Goal: Information Seeking & Learning: Learn about a topic

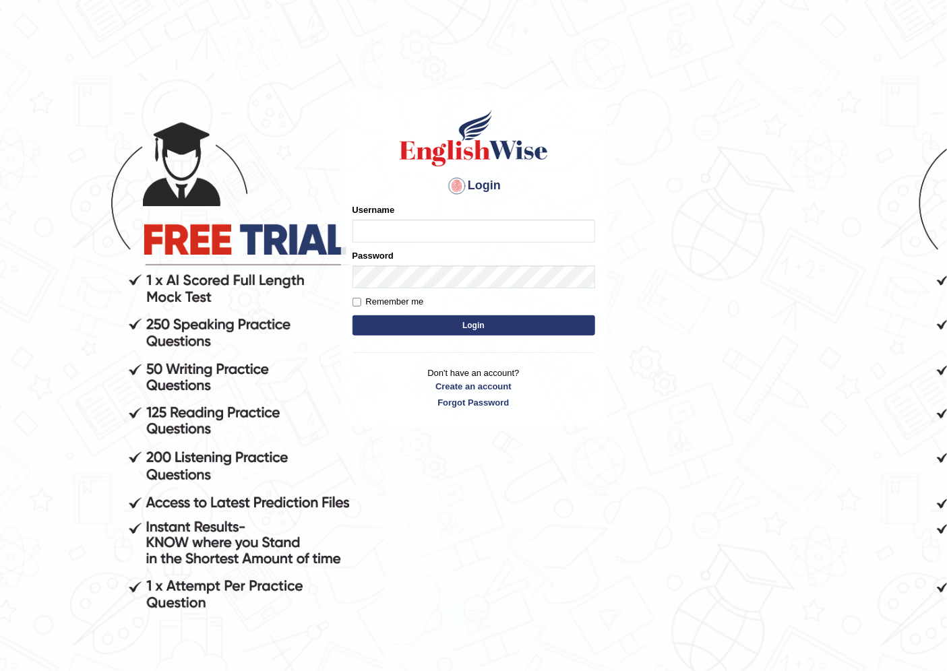
drag, startPoint x: 813, startPoint y: 617, endPoint x: 818, endPoint y: 608, distance: 10.0
click at [813, 604] on body "Login Please fix the following errors: Username Password Remember me Login Don'…" at bounding box center [473, 382] width 947 height 671
click at [466, 232] on input "Username" at bounding box center [473, 231] width 243 height 23
type input "0412614310"
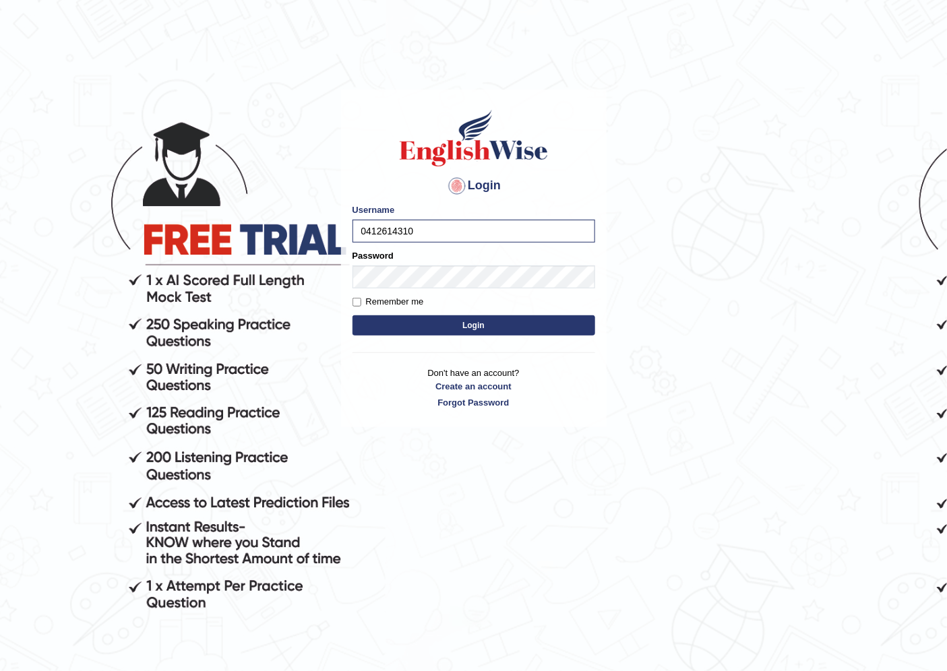
click at [480, 317] on button "Login" at bounding box center [473, 325] width 243 height 20
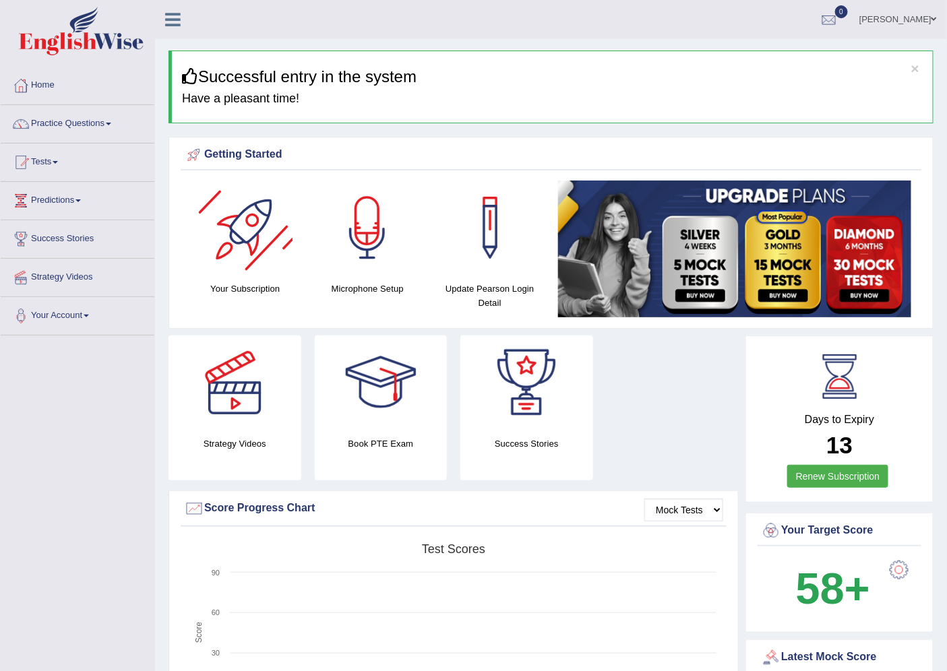
click at [237, 220] on div at bounding box center [245, 228] width 94 height 94
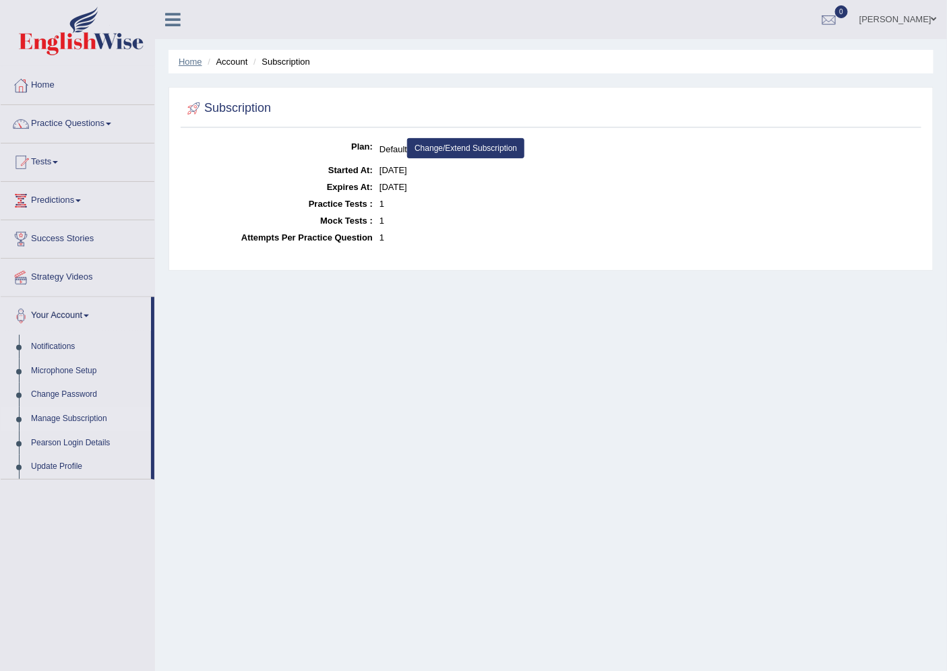
click at [191, 63] on link "Home" at bounding box center [191, 62] width 24 height 10
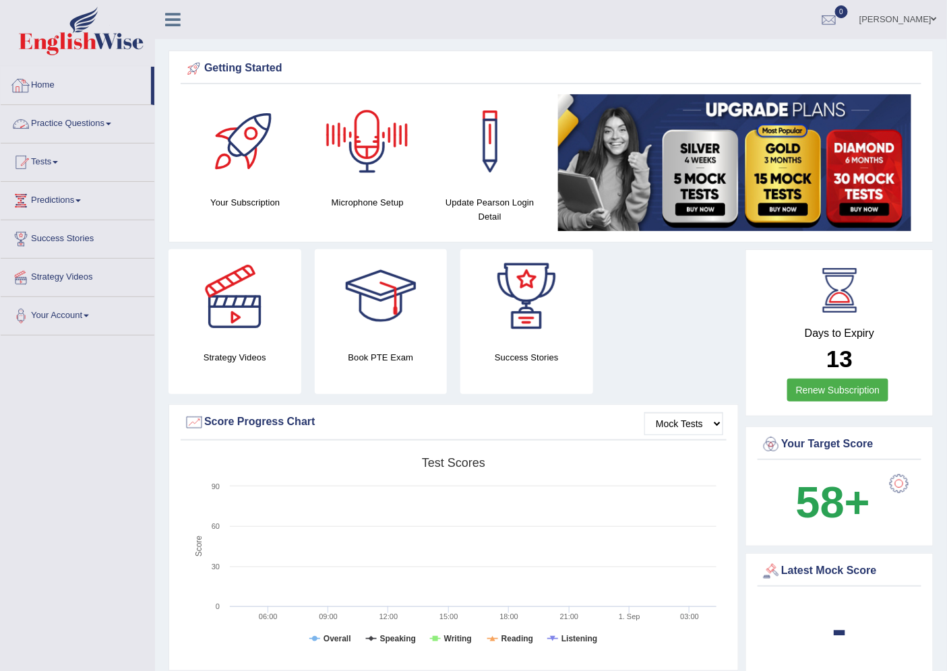
click at [41, 131] on link "Practice Questions" at bounding box center [78, 122] width 154 height 34
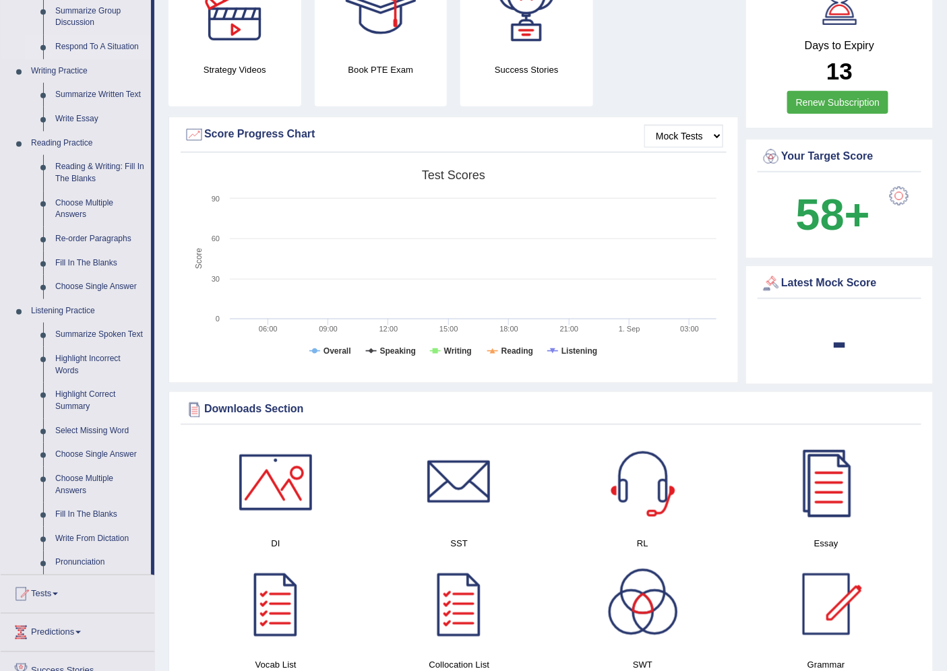
scroll to position [299, 0]
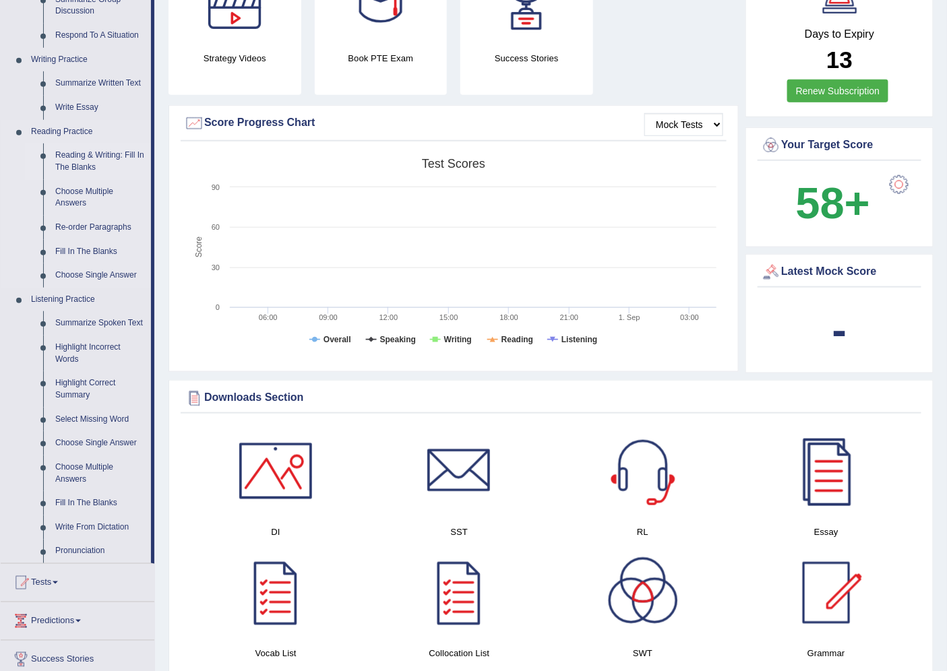
click at [76, 164] on link "Reading & Writing: Fill In The Blanks" at bounding box center [100, 162] width 102 height 36
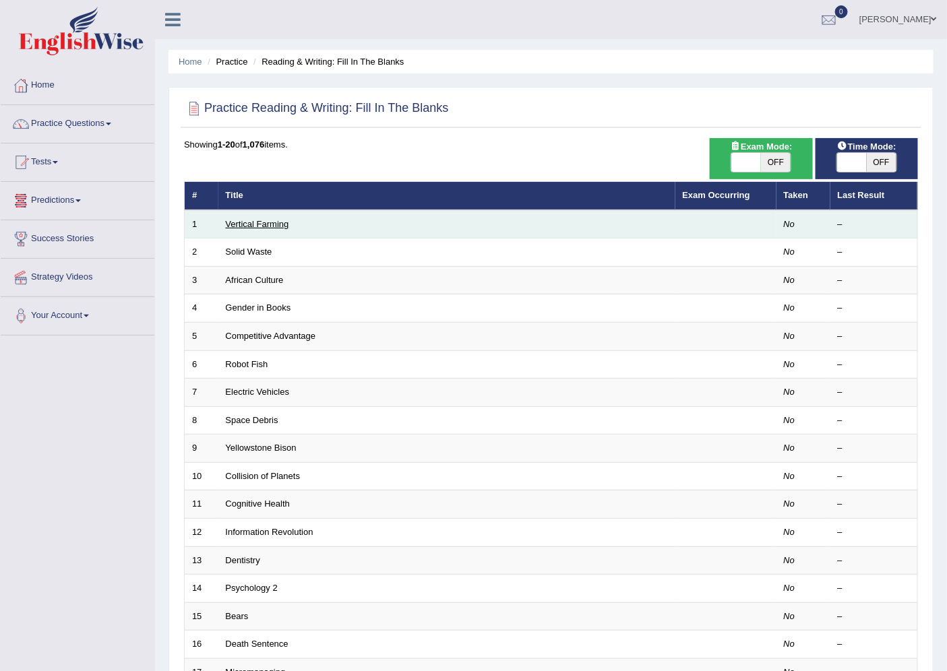
click at [275, 220] on link "Vertical Farming" at bounding box center [257, 224] width 63 height 10
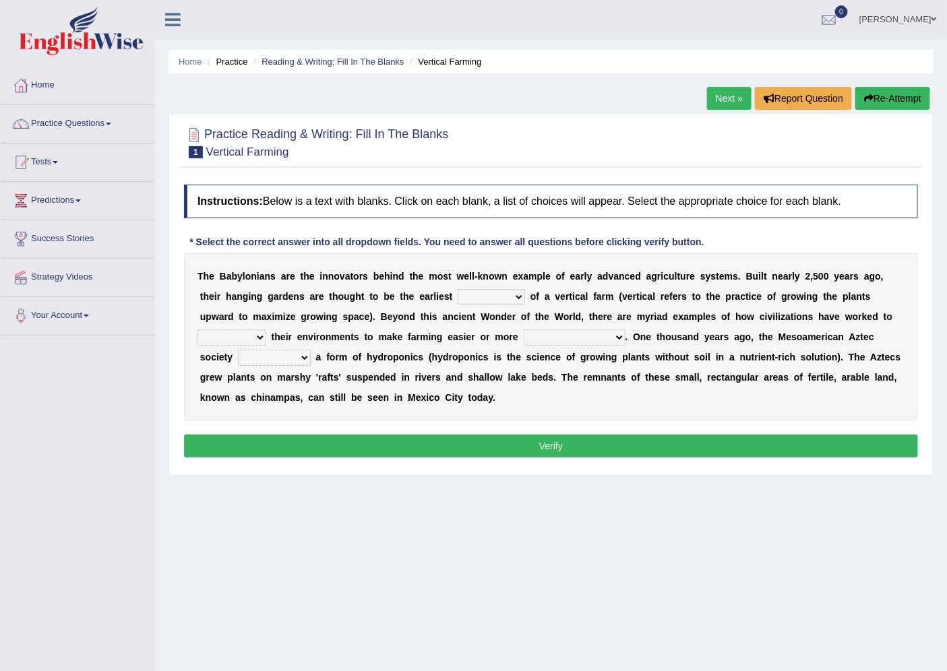
click at [476, 293] on select "prototype failure discredit protocol" at bounding box center [491, 297] width 67 height 16
select select "prototype"
click at [458, 289] on select "prototype failure discredit protocol" at bounding box center [491, 297] width 67 height 16
click at [255, 334] on select "manipulate escape respect disarrange" at bounding box center [231, 338] width 69 height 16
select select "respect"
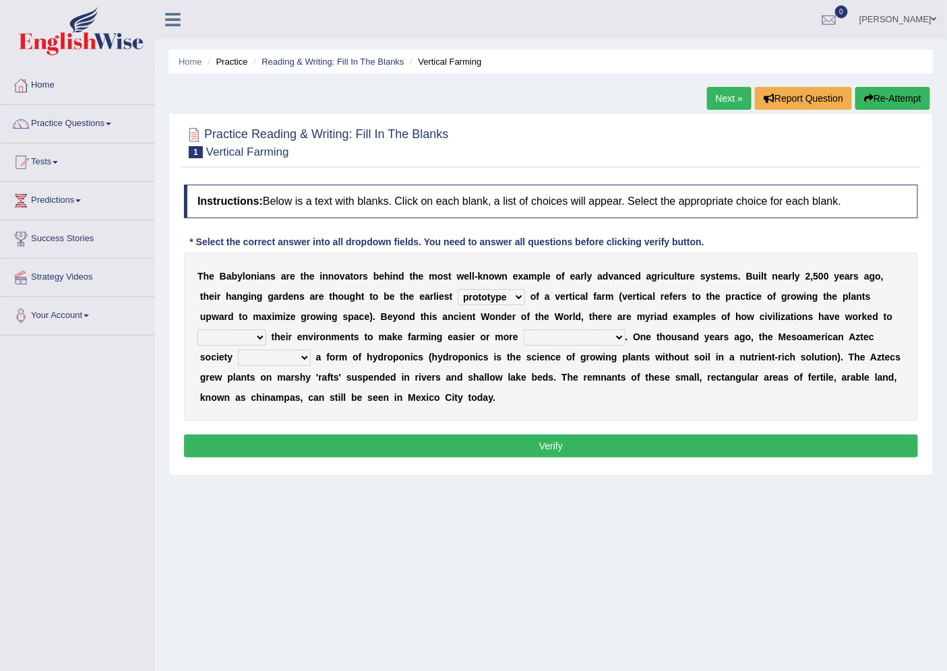
click at [197, 330] on select "manipulate escape respect disarrange" at bounding box center [231, 338] width 69 height 16
click at [565, 339] on select "productive constructive connective counterproductive" at bounding box center [575, 338] width 102 height 16
select select "productive"
click at [524, 330] on select "productive constructive connective counterproductive" at bounding box center [575, 338] width 102 height 16
click at [301, 350] on select "domineered volunteered pioneered engineered" at bounding box center [274, 358] width 73 height 16
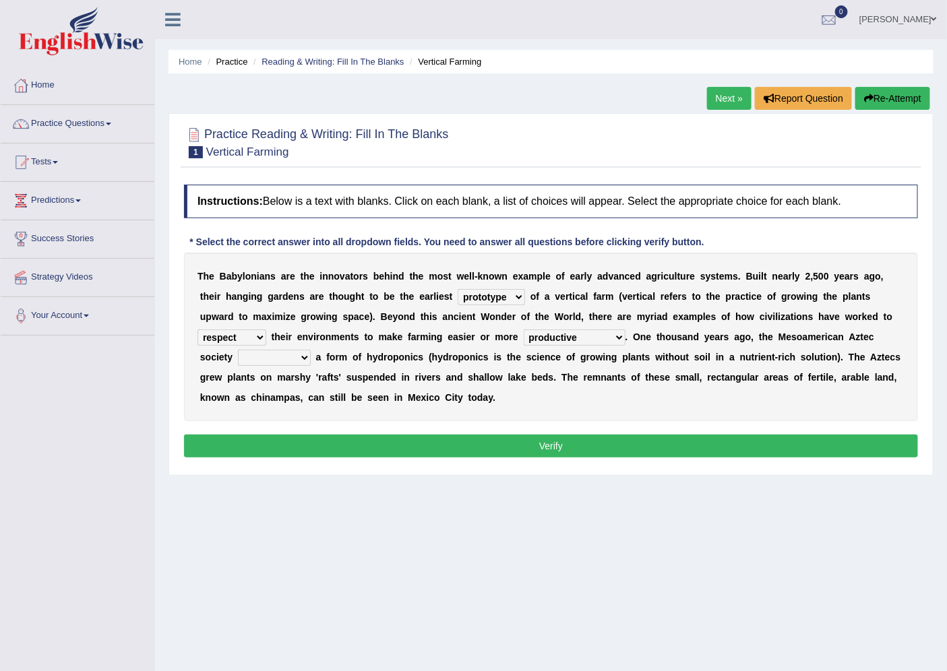
select select "pioneered"
click at [238, 350] on select "domineered volunteered pioneered engineered" at bounding box center [274, 358] width 73 height 16
click at [326, 443] on button "Verify" at bounding box center [551, 446] width 734 height 23
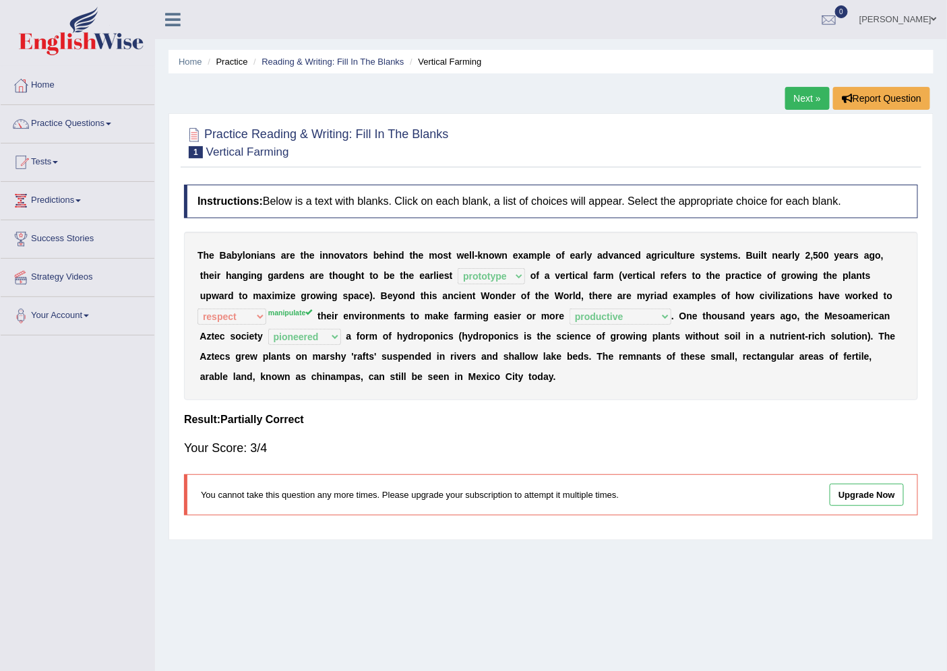
click at [860, 499] on link "Upgrade Now" at bounding box center [867, 495] width 74 height 22
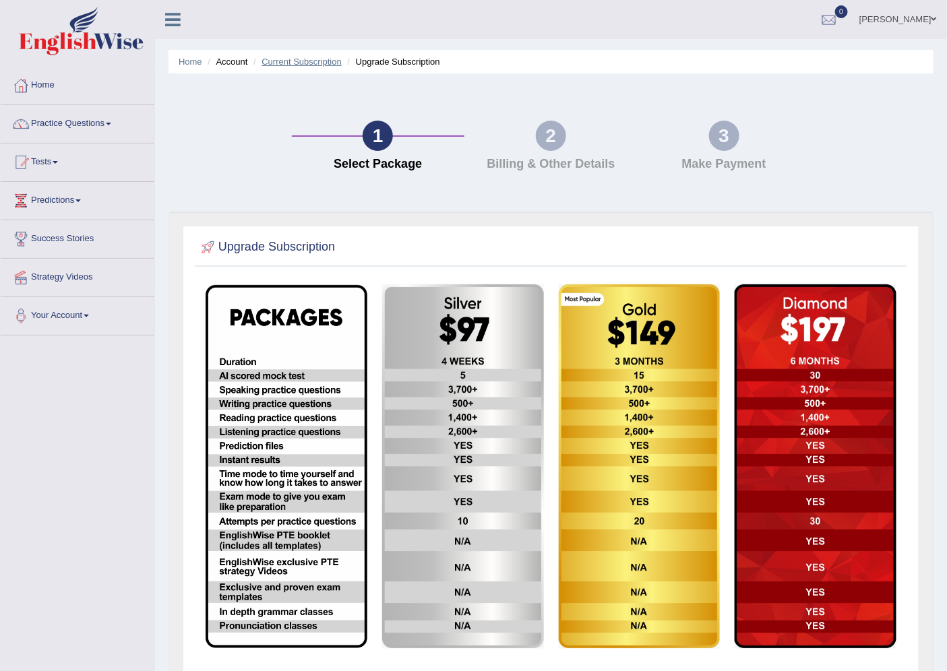
click at [271, 64] on link "Current Subscription" at bounding box center [301, 62] width 80 height 10
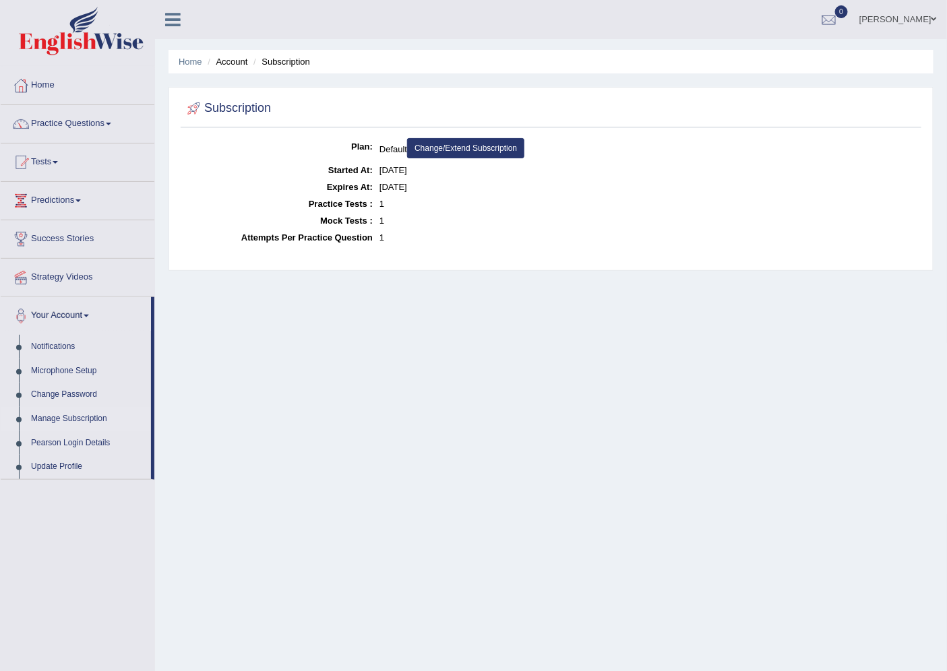
click at [224, 63] on li "Account" at bounding box center [225, 61] width 43 height 13
click at [187, 61] on link "Home" at bounding box center [191, 62] width 24 height 10
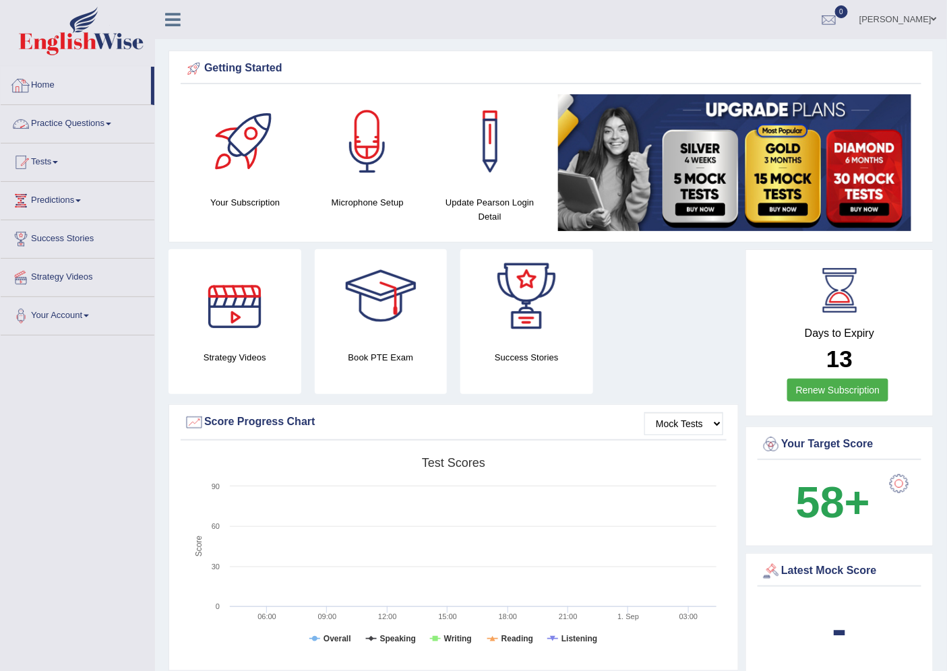
click at [90, 129] on link "Practice Questions" at bounding box center [78, 122] width 154 height 34
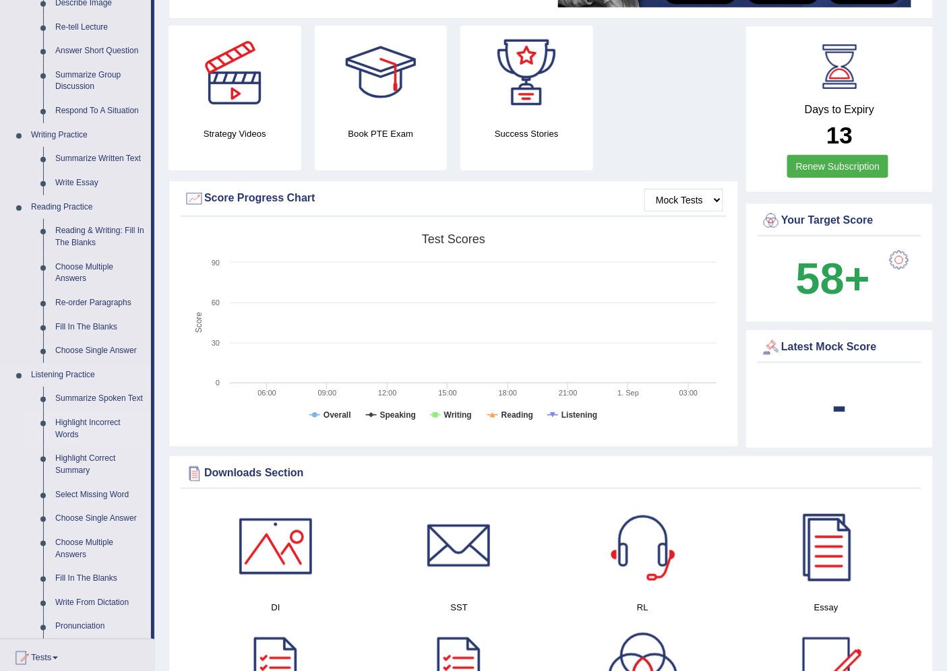
scroll to position [224, 0]
click at [105, 236] on link "Reading & Writing: Fill In The Blanks" at bounding box center [100, 236] width 102 height 36
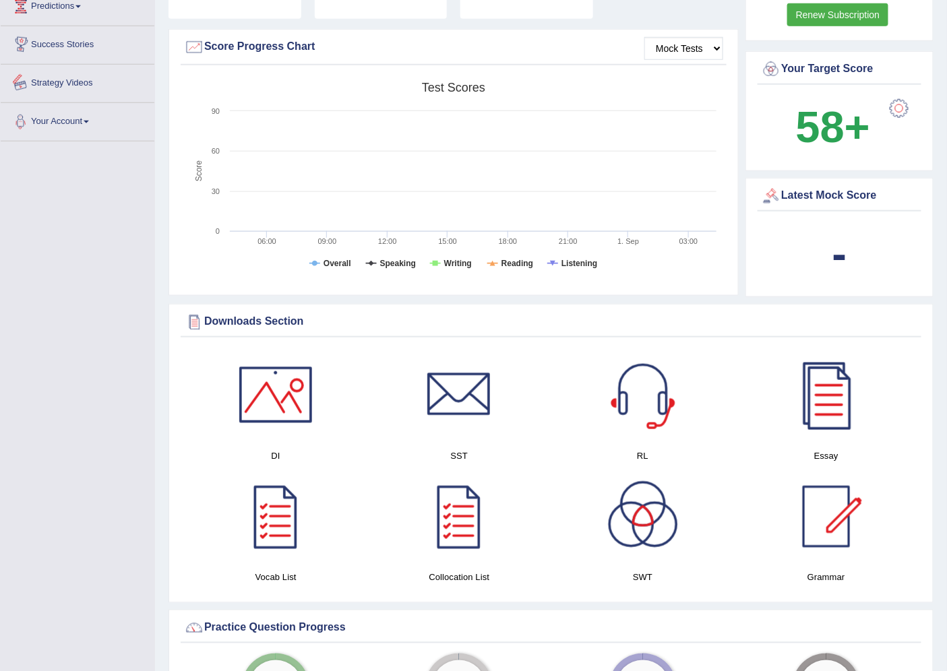
scroll to position [439, 0]
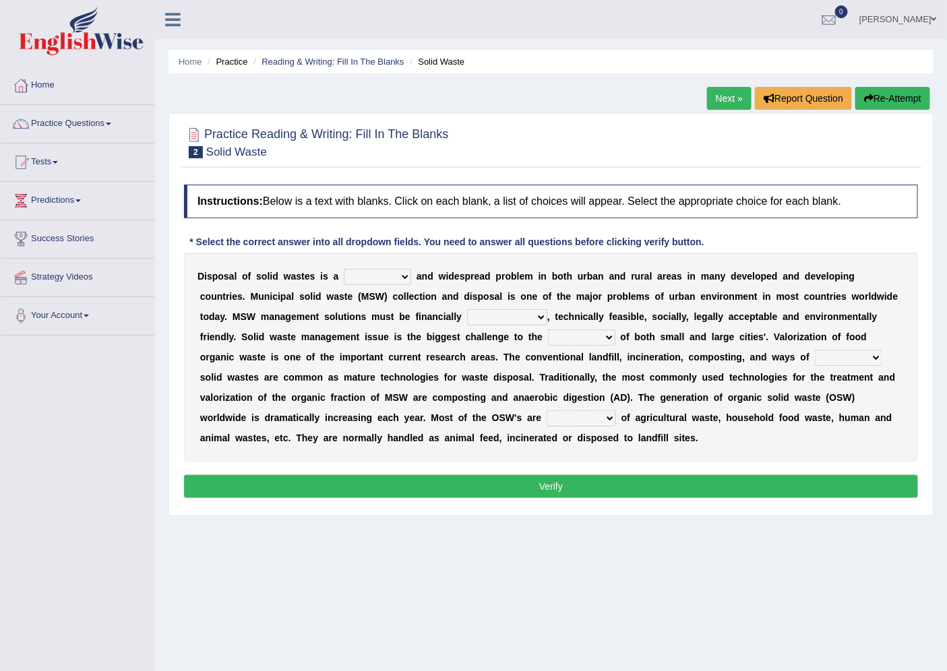
click at [371, 273] on select "slanting stinging stalling shafting" at bounding box center [377, 277] width 67 height 16
select select "shafting"
click at [344, 269] on select "slanting stinging stalling shafting" at bounding box center [377, 277] width 67 height 16
click at [528, 313] on select "unattainable sustainable objectionable treasonable" at bounding box center [507, 317] width 80 height 16
select select "sustainable"
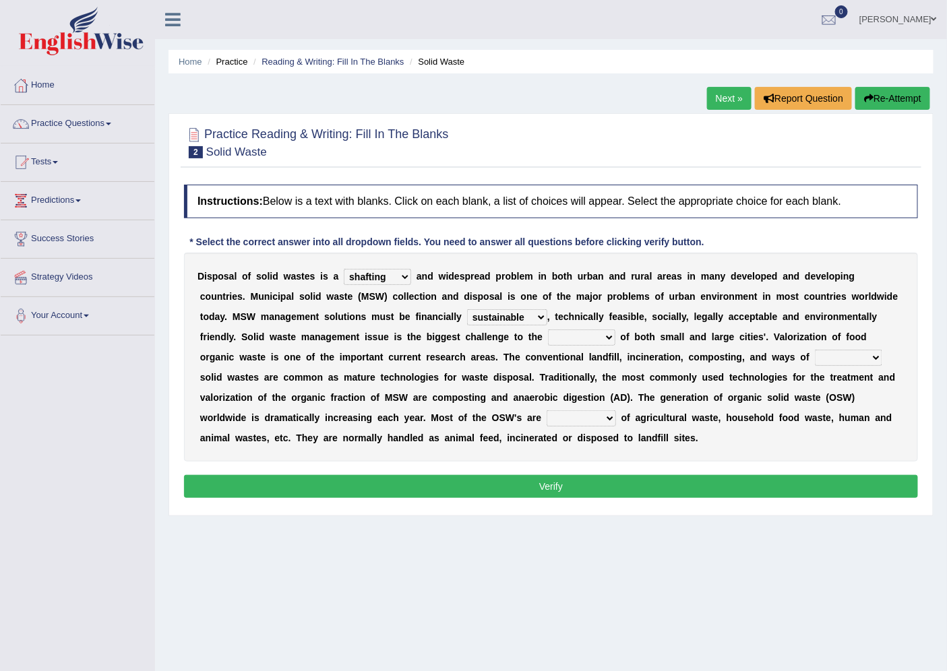
click at [467, 309] on select "unattainable sustainable objectionable treasonable" at bounding box center [507, 317] width 80 height 16
click at [584, 336] on select "plants culture authorities history" at bounding box center [581, 338] width 67 height 16
select select "authorities"
click at [548, 330] on select "plants culture authorities history" at bounding box center [581, 338] width 67 height 16
click at [821, 354] on select "reserving preserving deserving handling" at bounding box center [848, 358] width 67 height 16
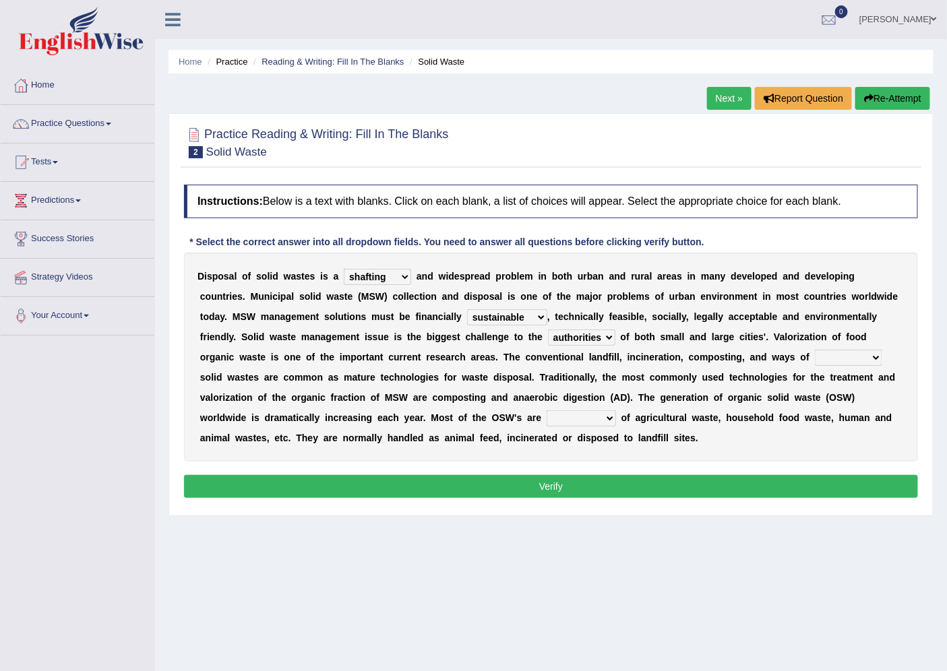
select select "handling"
click at [815, 350] on select "reserving preserving deserving handling" at bounding box center [848, 358] width 67 height 16
click at [597, 421] on select "composed disposed composing disposing" at bounding box center [581, 418] width 69 height 16
select select "composing"
click at [547, 410] on select "composed disposed composing disposing" at bounding box center [581, 418] width 69 height 16
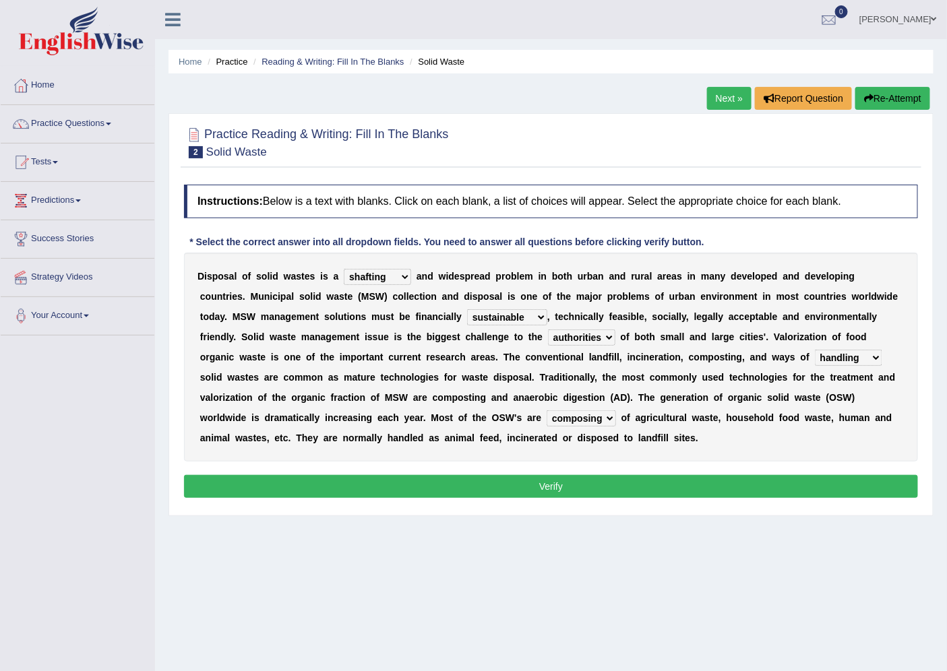
click at [603, 491] on button "Verify" at bounding box center [551, 486] width 734 height 23
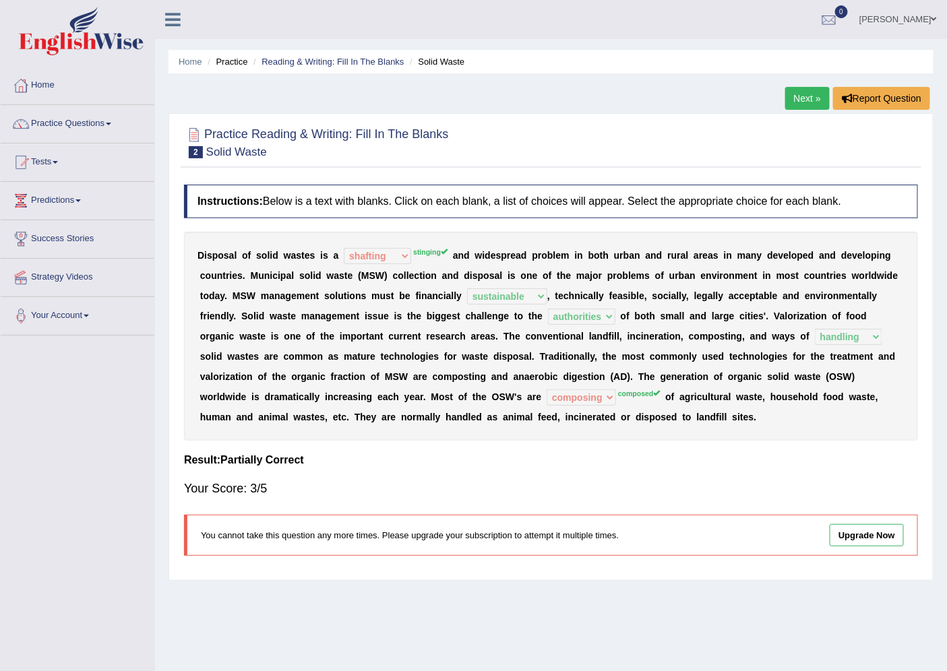
click at [789, 101] on link "Next »" at bounding box center [807, 98] width 44 height 23
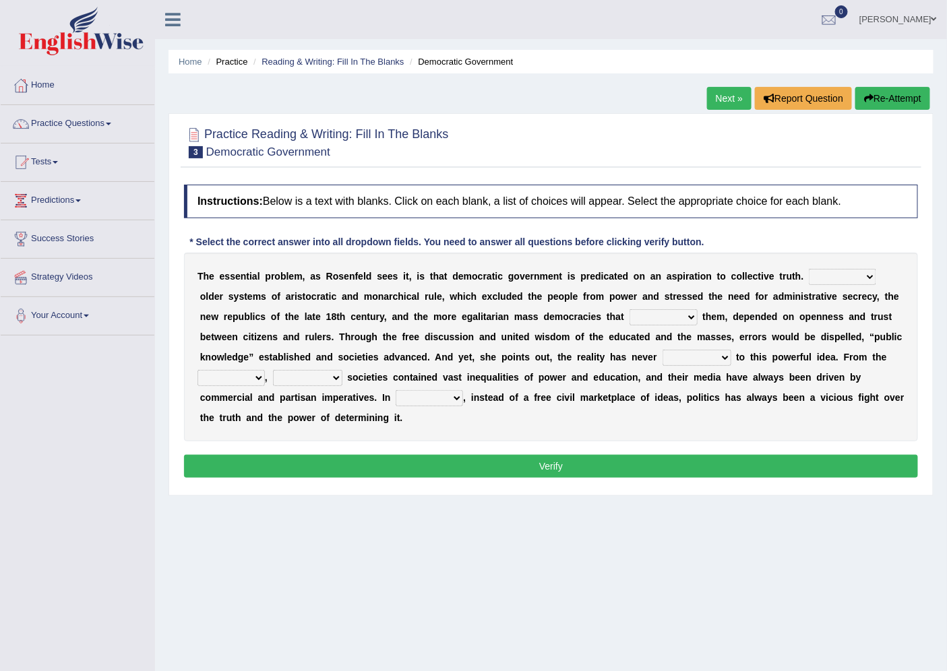
click at [830, 280] on select "Like Unlike Likely Safely" at bounding box center [842, 277] width 67 height 16
click at [809, 269] on select "Like Unlike Likely Safely" at bounding box center [842, 277] width 67 height 16
click at [870, 278] on select "Like Unlike Likely Safely" at bounding box center [842, 277] width 67 height 16
select select "Likely"
click at [809, 269] on select "Like Unlike Likely Safely" at bounding box center [842, 277] width 67 height 16
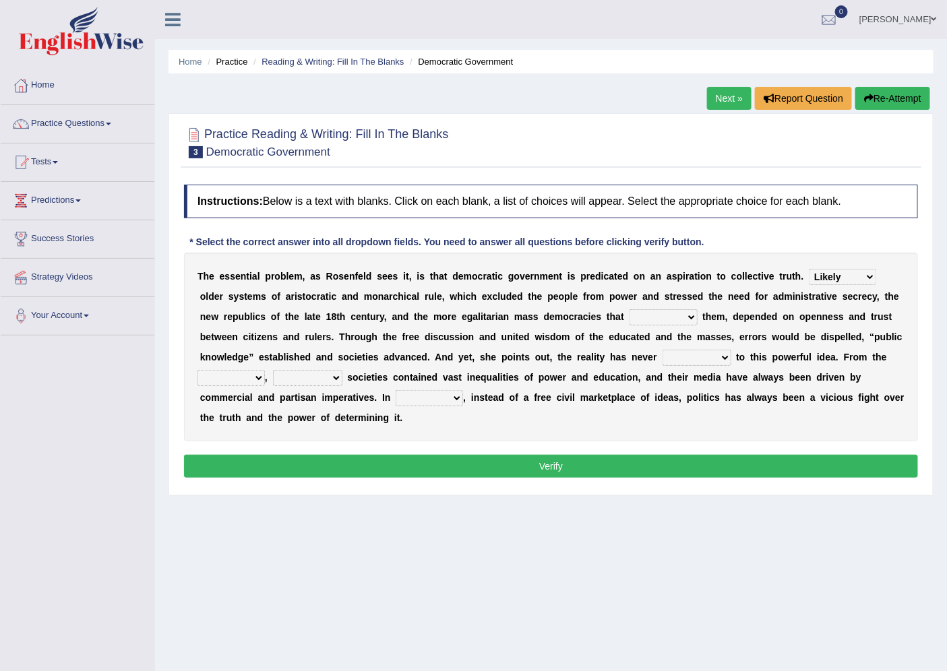
click at [643, 317] on select "readed grated succeeded printed" at bounding box center [663, 317] width 68 height 16
select select "succeeded"
click at [629, 309] on select "readed grated succeeded printed" at bounding box center [663, 317] width 68 height 16
click at [663, 317] on select "readed grated succeeded printed" at bounding box center [663, 317] width 68 height 16
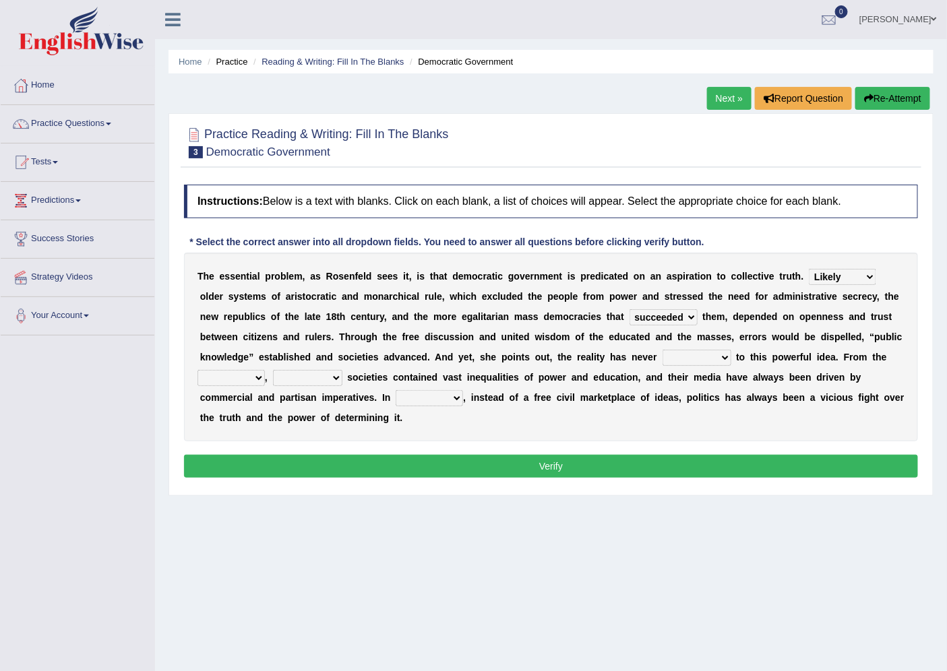
click at [699, 358] on select "saved up stood up brought up lived up" at bounding box center [696, 358] width 69 height 16
select select "brought up"
click at [662, 350] on select "saved up stood up brought up lived up" at bounding box center [696, 358] width 69 height 16
click at [230, 373] on select "outset ranged stood caught" at bounding box center [230, 378] width 67 height 16
select select "ranged"
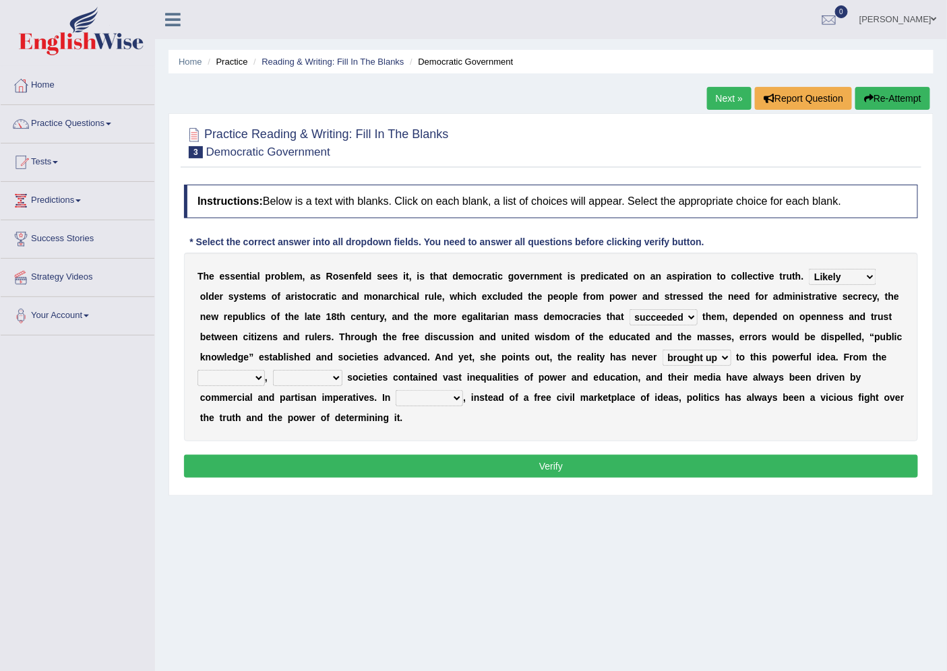
click at [197, 370] on select "outset ranged stood caught" at bounding box center [230, 378] width 67 height 16
click at [328, 377] on select "freedom democratic media stilled" at bounding box center [307, 378] width 69 height 16
select select "democratic"
click at [273, 370] on select "freedom democratic media stilled" at bounding box center [307, 378] width 69 height 16
click at [323, 380] on select "freedom democratic media stilled" at bounding box center [307, 378] width 69 height 16
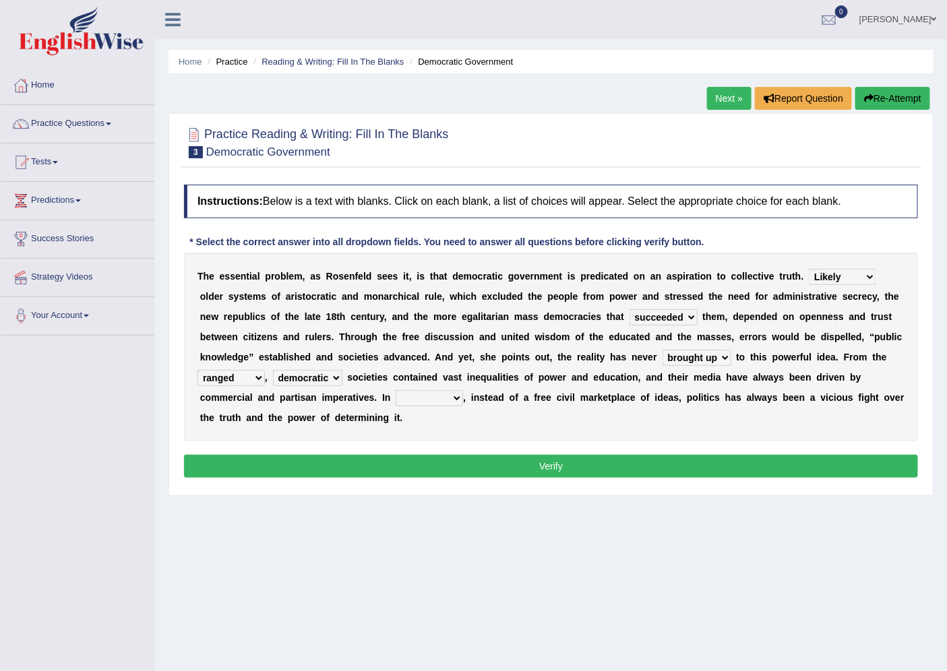
click at [323, 380] on select "freedom democratic media stilled" at bounding box center [307, 378] width 69 height 16
click at [433, 393] on select "power practice ideas fought" at bounding box center [429, 398] width 67 height 16
select select "ideas"
click at [396, 390] on select "power practice ideas fought" at bounding box center [429, 398] width 67 height 16
click at [432, 456] on button "Verify" at bounding box center [551, 466] width 734 height 23
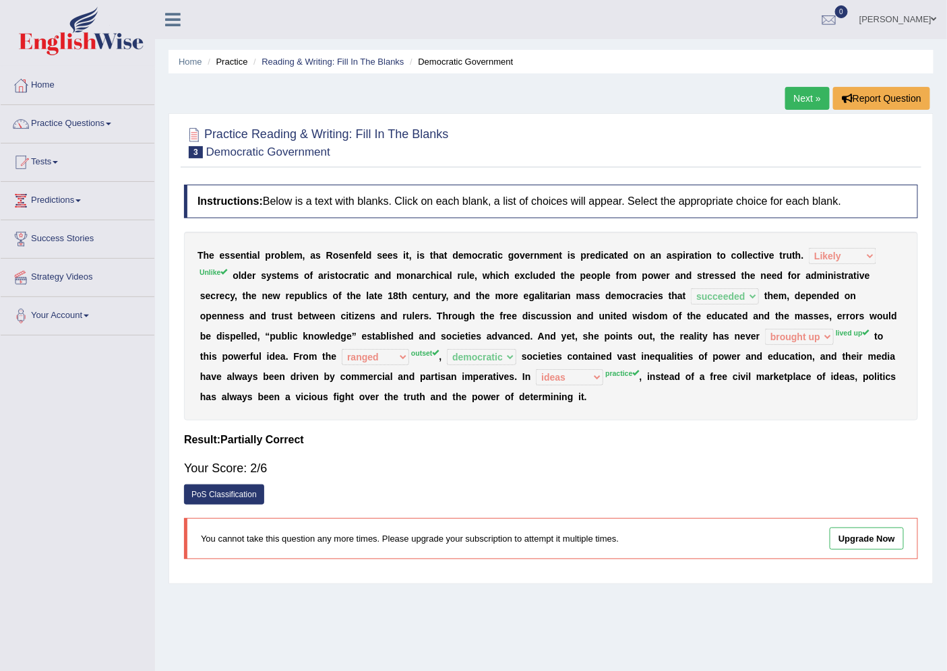
click at [803, 92] on link "Next »" at bounding box center [807, 98] width 44 height 23
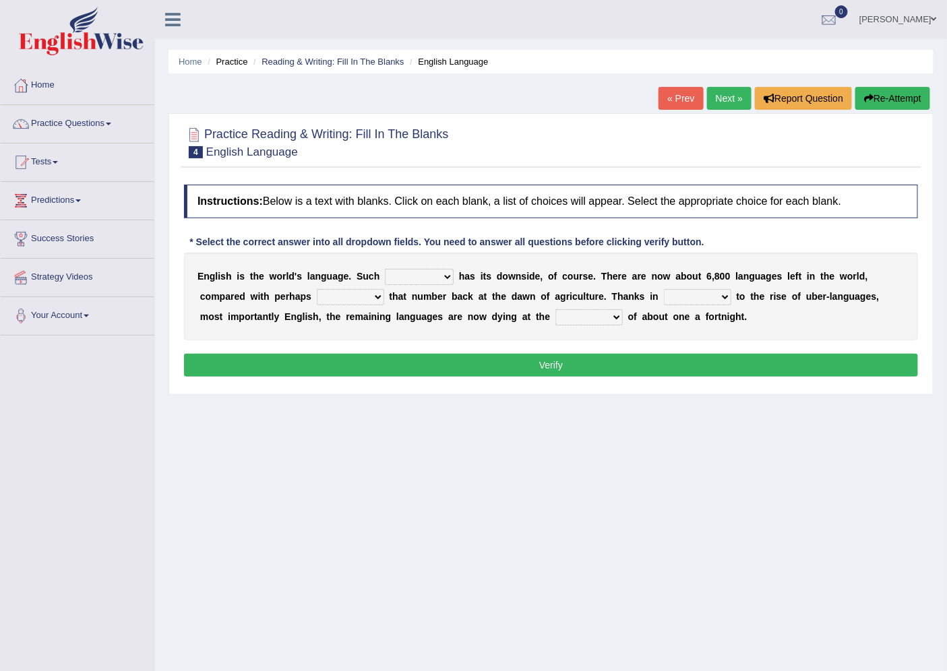
click at [437, 270] on select "power idea subject dominance" at bounding box center [419, 277] width 69 height 16
select select "idea"
click at [385, 269] on select "power idea subject dominance" at bounding box center [419, 277] width 69 height 16
click at [340, 301] on select "rise twice firstly never" at bounding box center [350, 297] width 67 height 16
select select "twice"
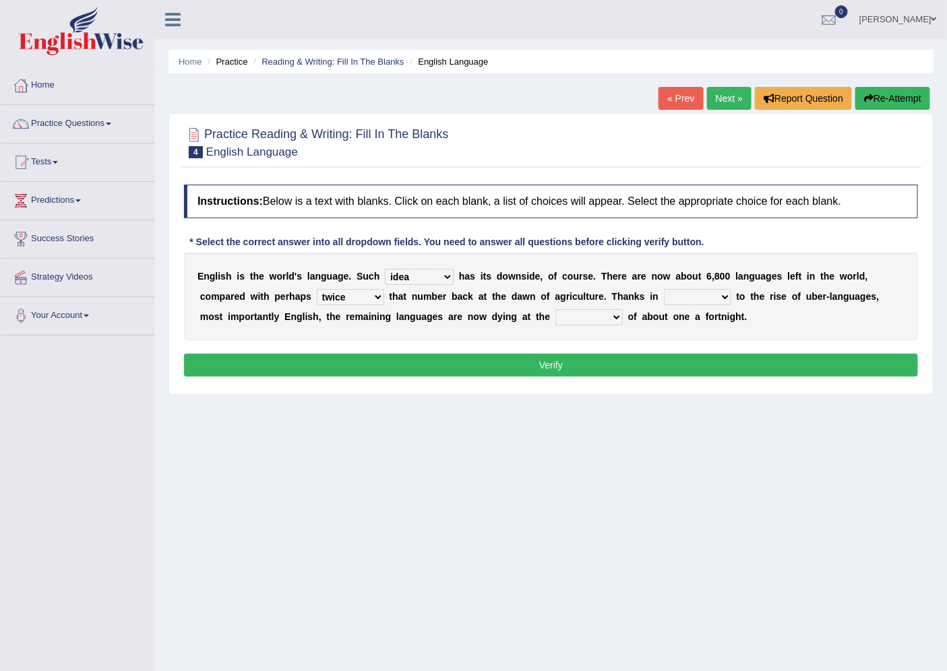
click at [317, 289] on select "rise twice firstly never" at bounding box center [350, 297] width 67 height 16
click at [690, 294] on select "rare start part bother" at bounding box center [697, 297] width 67 height 16
select select "start"
click at [664, 289] on select "rare start part bother" at bounding box center [697, 297] width 67 height 16
click at [561, 319] on select "state rate wait great" at bounding box center [588, 317] width 67 height 16
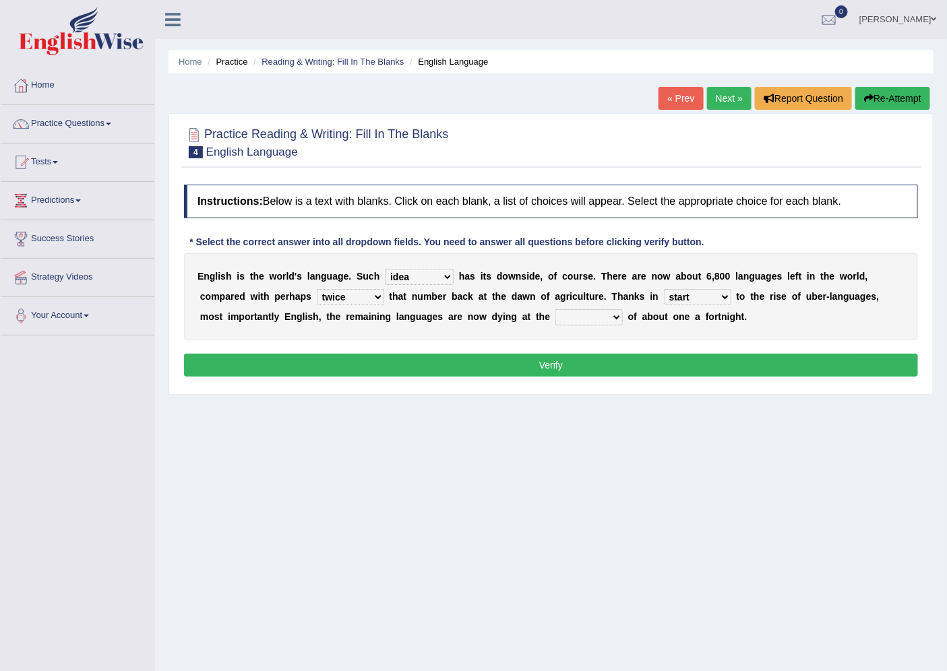
select select "wait"
click at [555, 309] on select "state rate wait great" at bounding box center [588, 317] width 67 height 16
click at [549, 357] on button "Verify" at bounding box center [551, 365] width 734 height 23
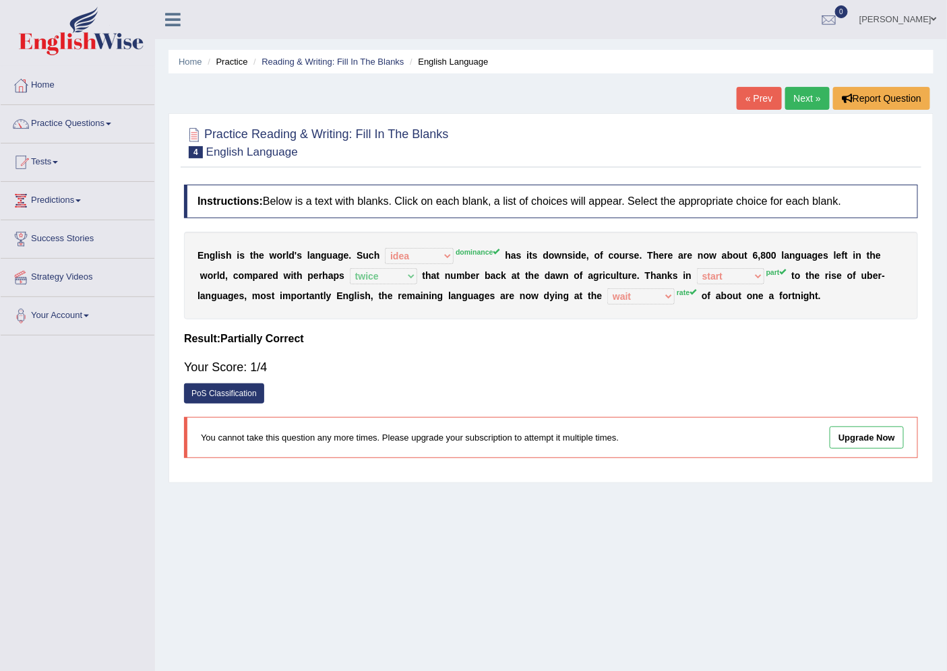
click at [794, 97] on link "Next »" at bounding box center [807, 98] width 44 height 23
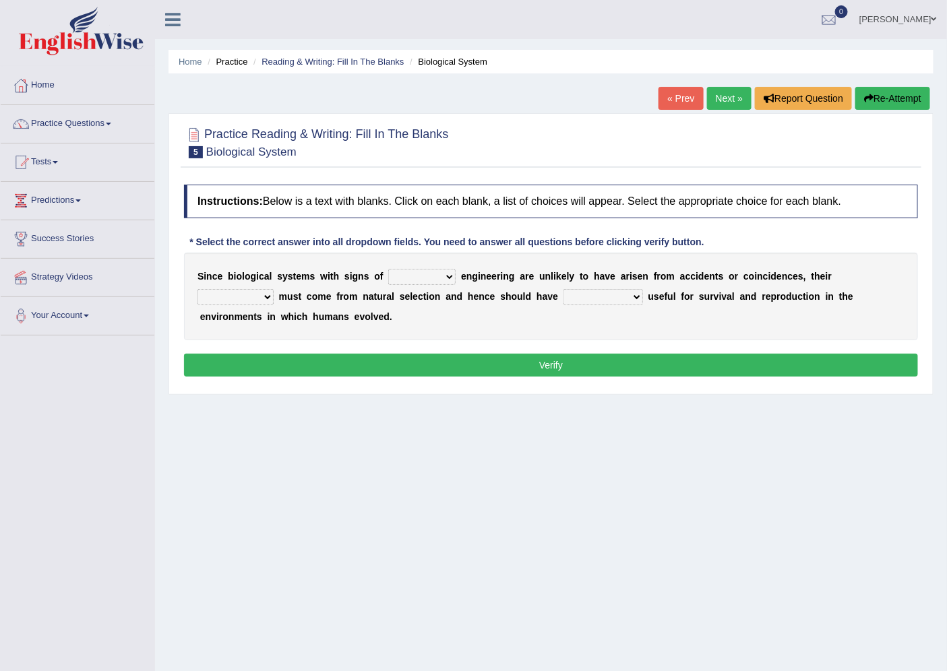
click at [439, 274] on select "system national extra complex" at bounding box center [421, 277] width 67 height 16
select select "complex"
click at [388, 269] on select "system national extra complex" at bounding box center [421, 277] width 67 height 16
click at [268, 299] on select "presence organisation registration structures" at bounding box center [235, 297] width 76 height 16
select select "structures"
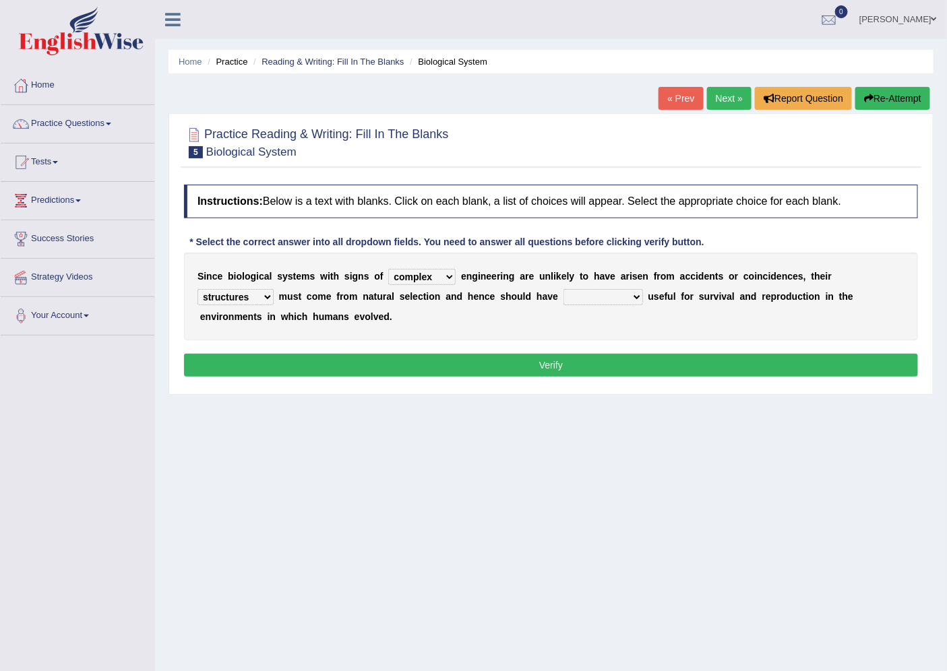
click at [197, 289] on select "presence organisation registration structures" at bounding box center [235, 297] width 76 height 16
click at [577, 294] on select "functions cultures samples introductions" at bounding box center [603, 297] width 80 height 16
select select "functions"
click at [563, 289] on select "functions cultures samples introductions" at bounding box center [603, 297] width 80 height 16
click at [576, 361] on button "Verify" at bounding box center [551, 365] width 734 height 23
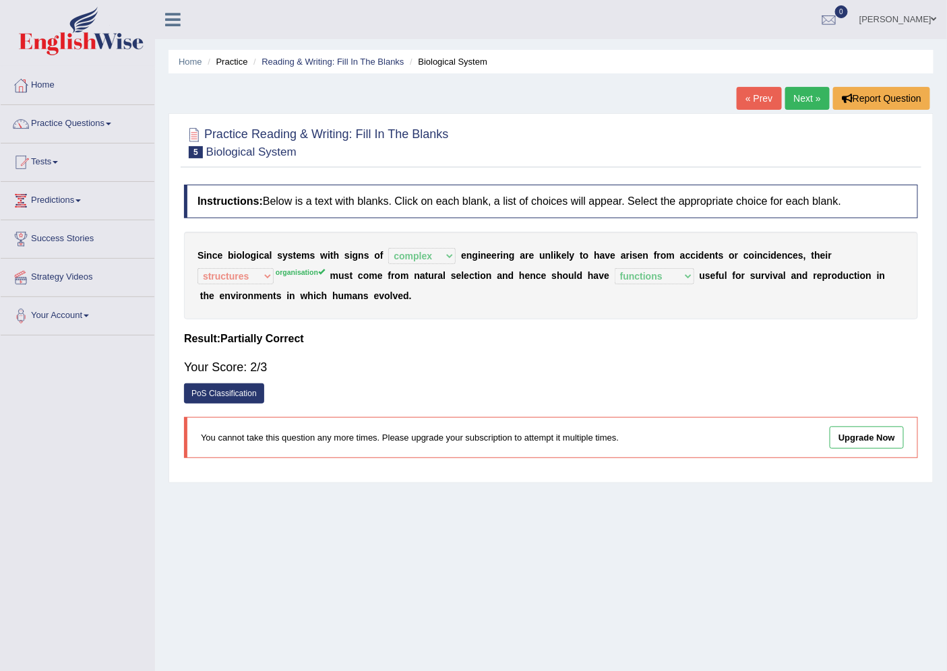
click at [801, 99] on link "Next »" at bounding box center [807, 98] width 44 height 23
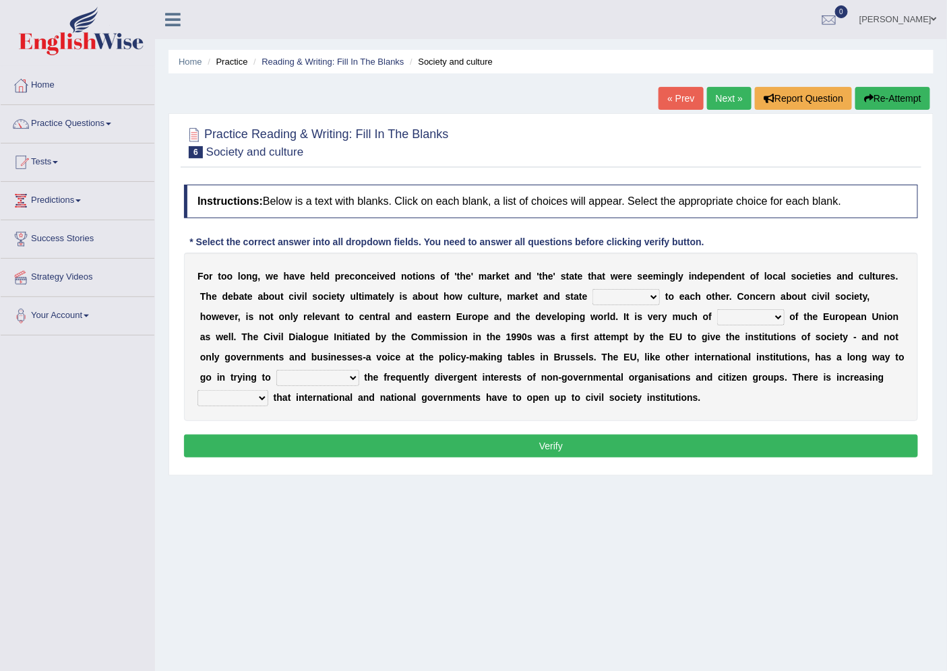
click at [629, 297] on select "stay relate bring telling" at bounding box center [625, 297] width 67 height 16
select select "relate"
click at [592, 289] on select "stay relate bring telling" at bounding box center [625, 297] width 67 height 16
click at [724, 315] on select "interest brought shown suspect" at bounding box center [750, 317] width 67 height 16
select select "interest"
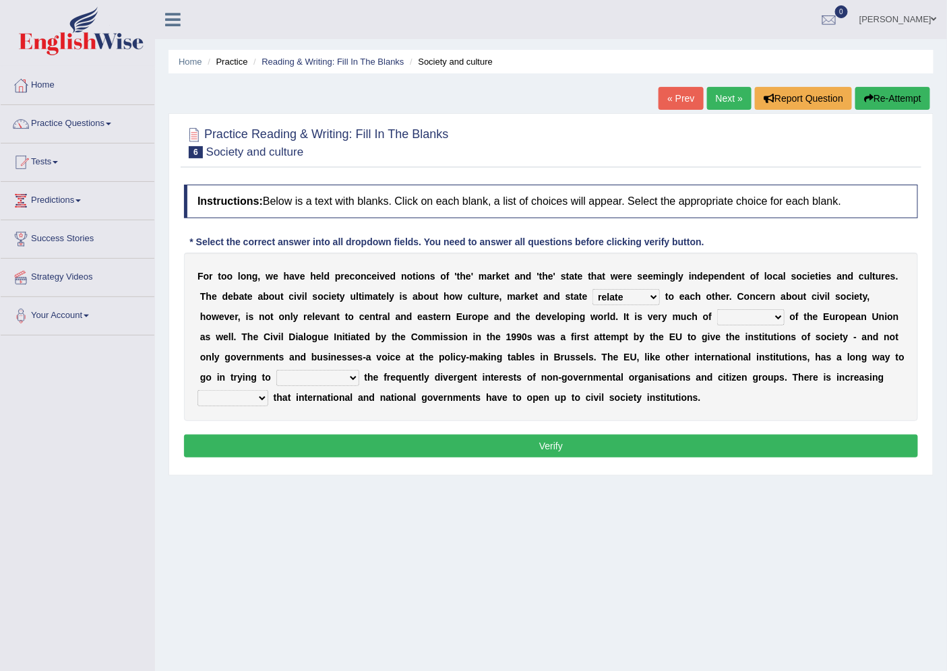
click at [717, 309] on select "interest brought shown suspect" at bounding box center [750, 317] width 67 height 16
